Goal: Find specific page/section: Find specific page/section

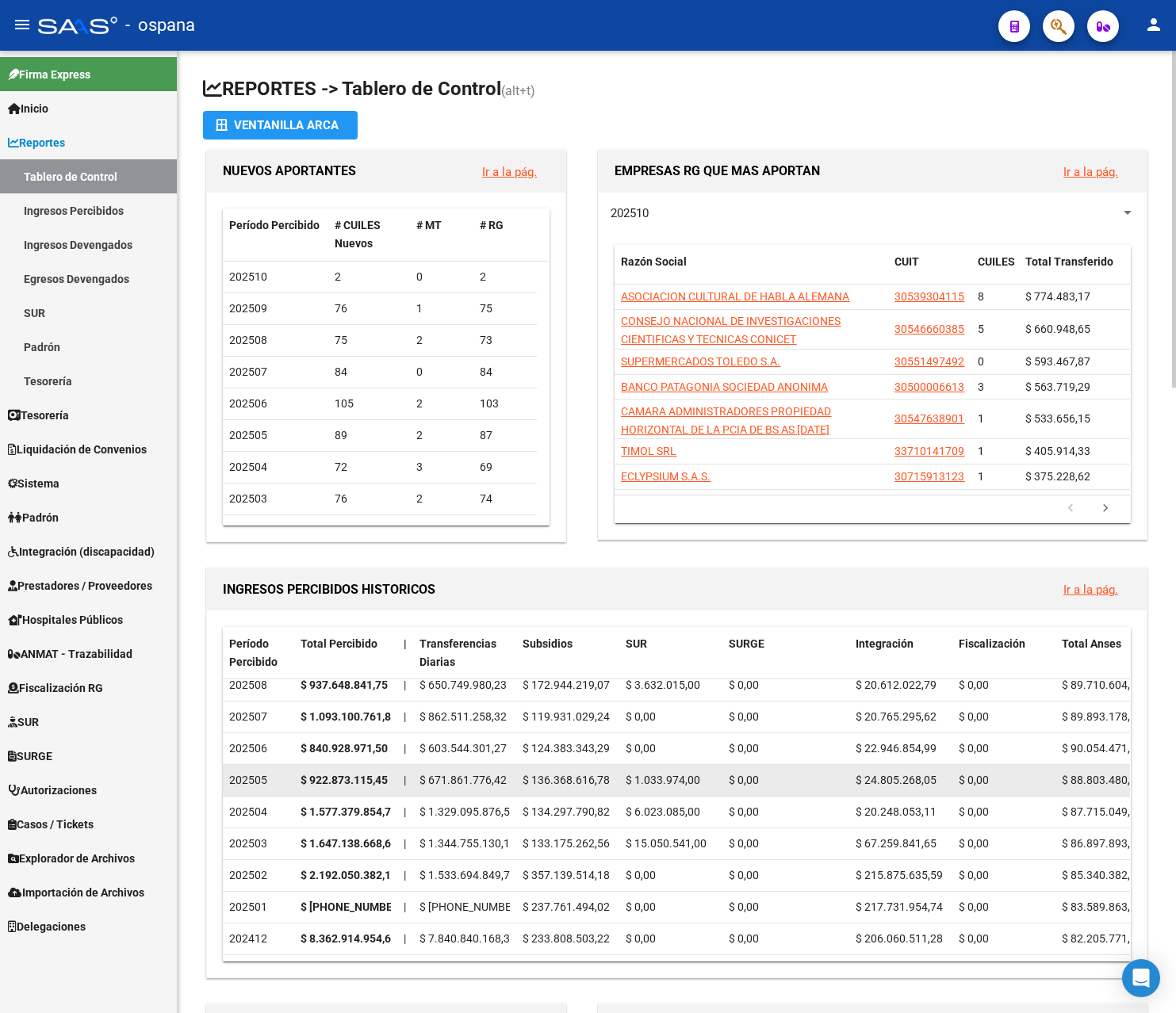
scroll to position [80, 0]
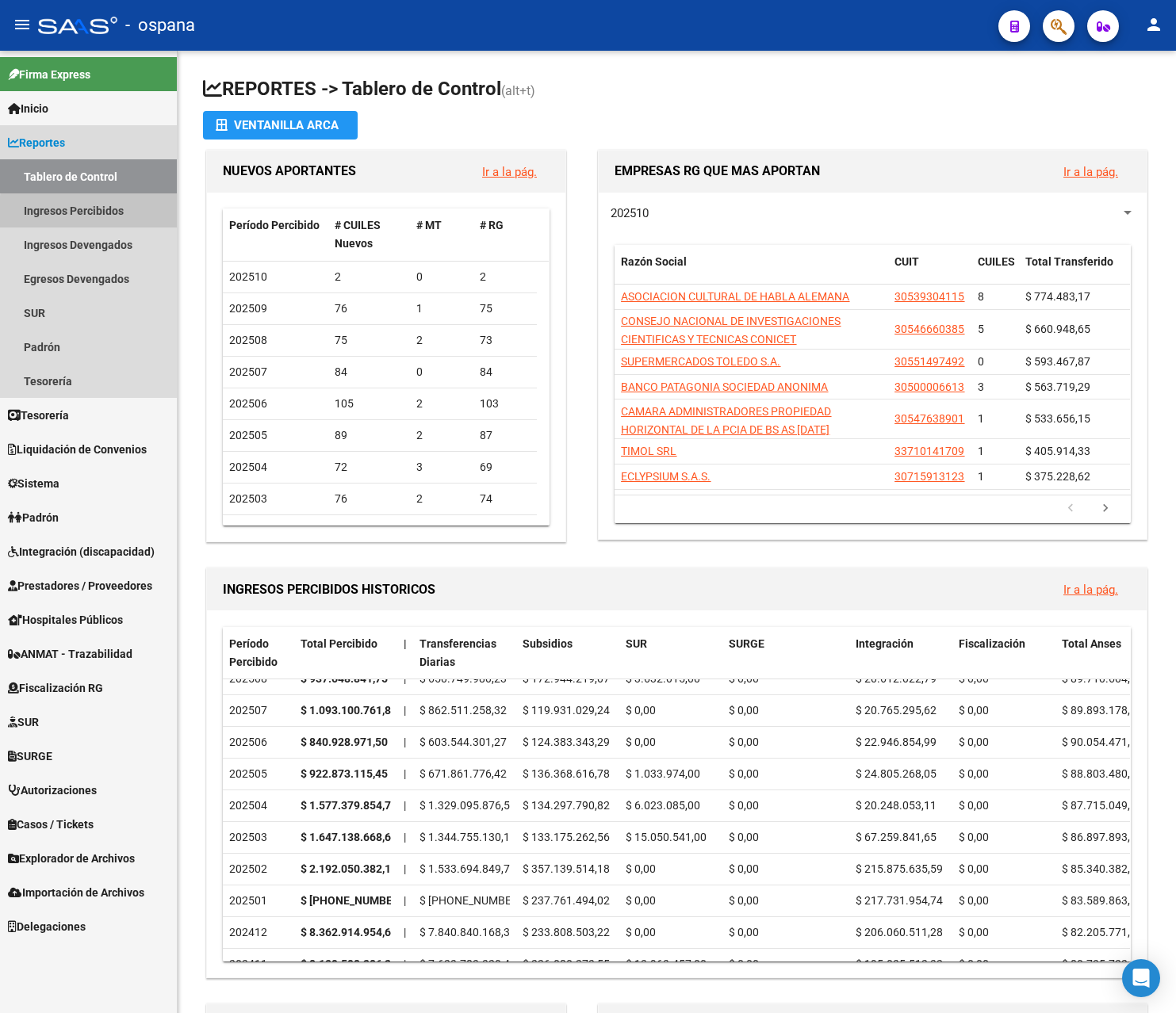
click at [103, 213] on link "Ingresos Percibidos" at bounding box center [88, 210] width 177 height 34
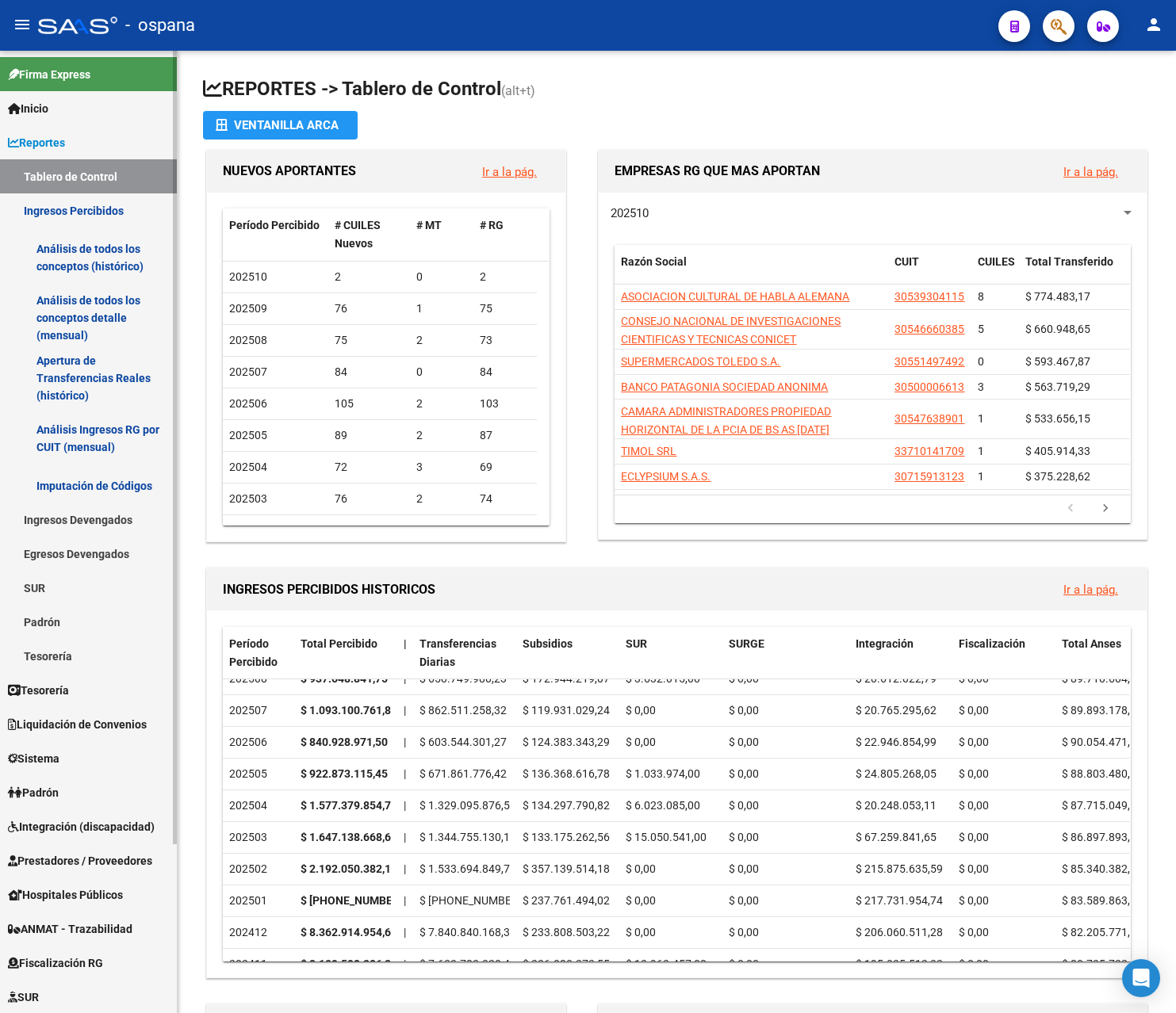
click at [107, 302] on link "Análisis de todos los conceptos detalle (mensual)" at bounding box center [88, 317] width 177 height 60
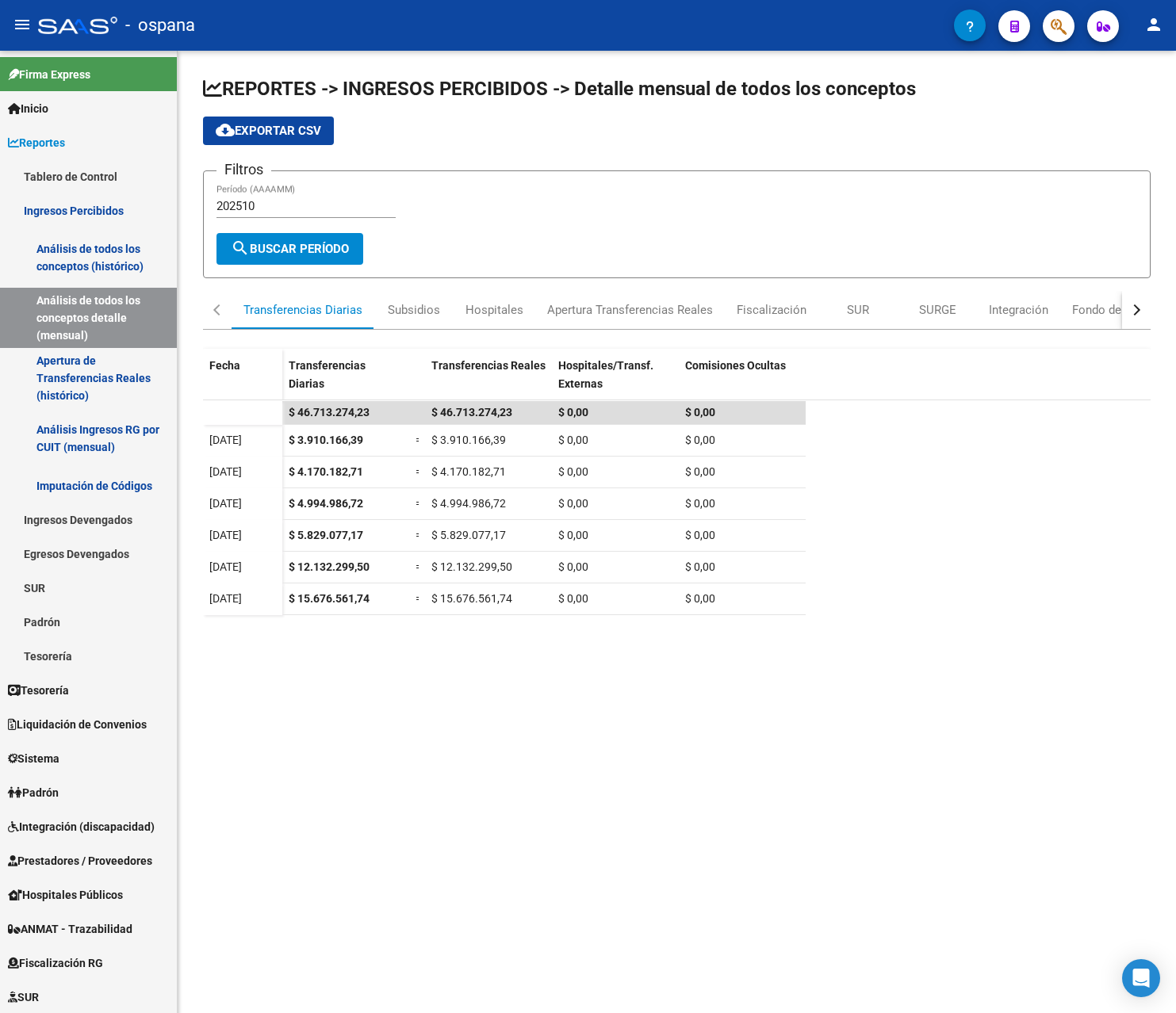
click at [1154, 27] on mat-icon "person" at bounding box center [1153, 25] width 19 height 19
click at [1134, 101] on button "exit_to_app Salir" at bounding box center [1120, 104] width 97 height 38
